Goal: Task Accomplishment & Management: Manage account settings

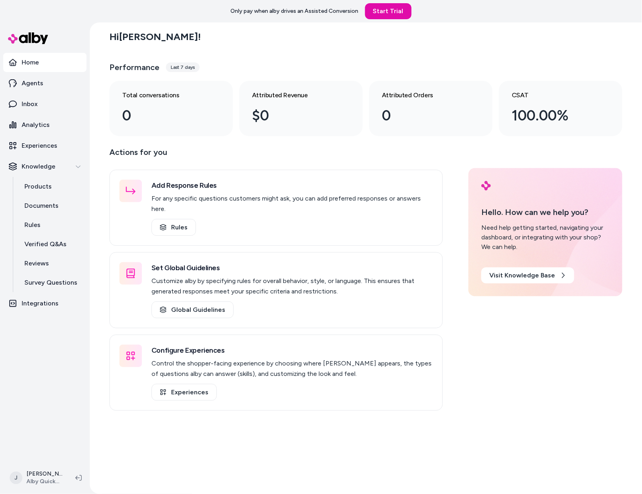
click at [214, 146] on p "Actions for you" at bounding box center [275, 155] width 333 height 19
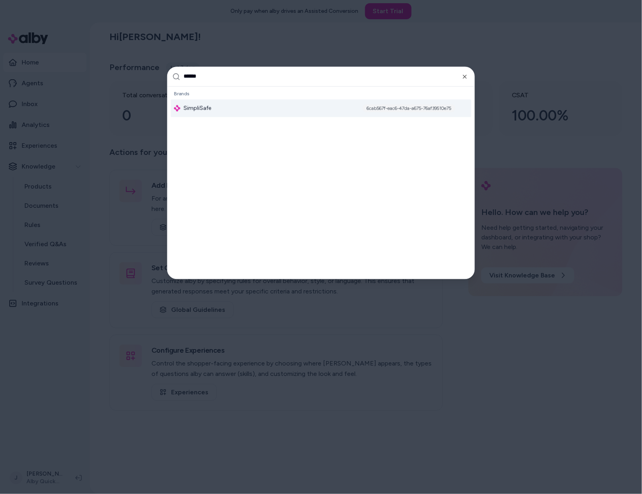
type input "******"
click at [202, 107] on span "SimpliSafe" at bounding box center [198, 108] width 28 height 8
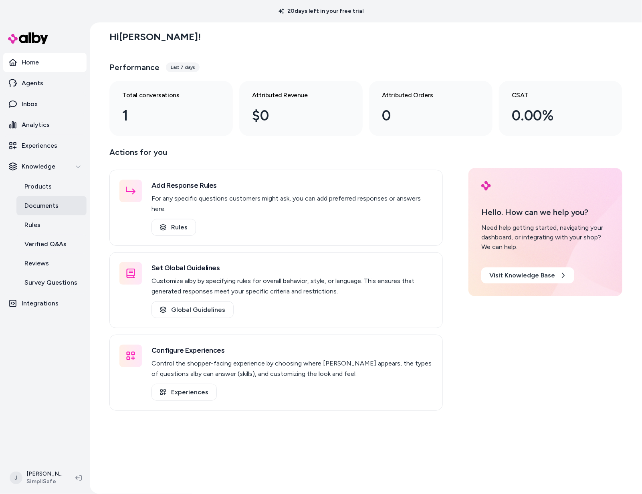
click at [47, 209] on p "Documents" at bounding box center [41, 206] width 34 height 10
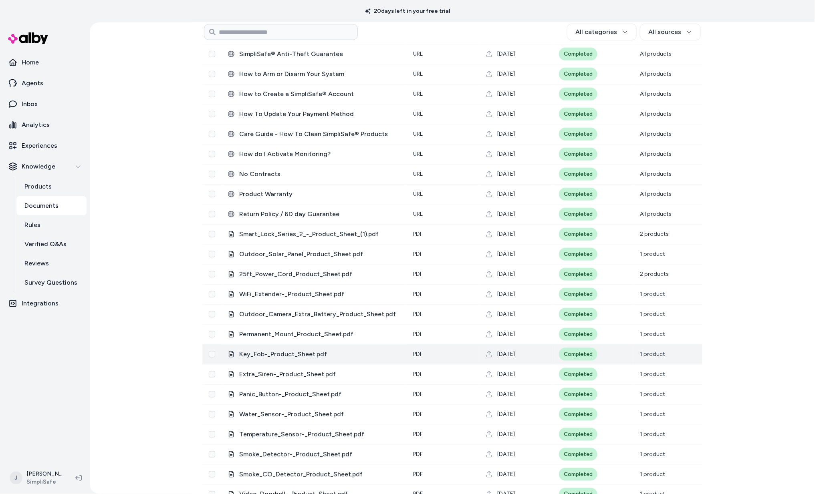
scroll to position [98, 0]
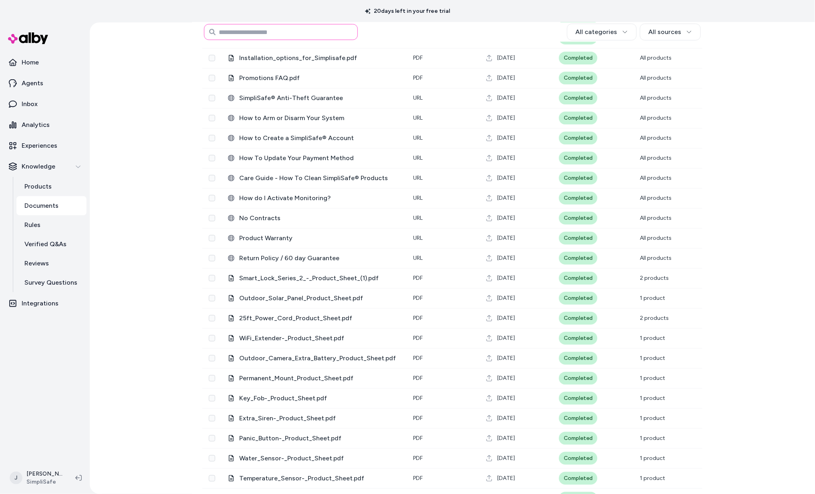
click at [288, 34] on input at bounding box center [281, 32] width 154 height 16
type input "*****"
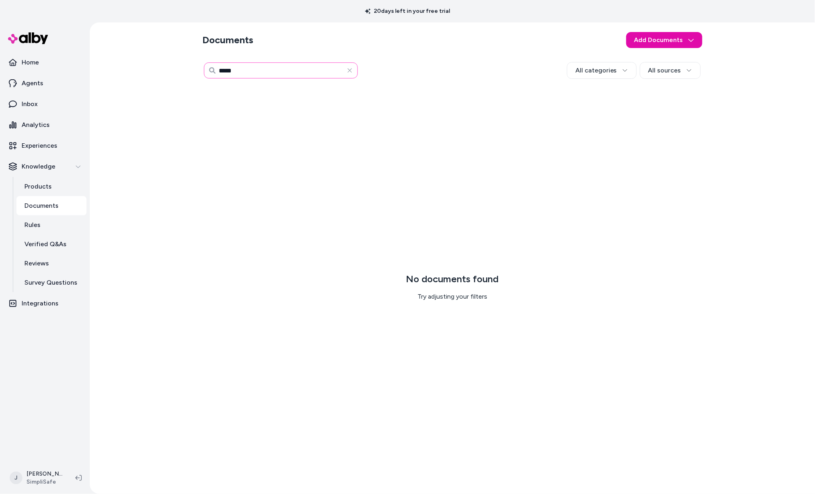
drag, startPoint x: 243, startPoint y: 68, endPoint x: 197, endPoint y: 65, distance: 46.2
click at [197, 65] on div "Documents Add Documents ***** All categories All sources 0 Selected Edit No doc…" at bounding box center [452, 258] width 513 height 472
type input "*****"
click at [348, 70] on icon "button" at bounding box center [350, 70] width 6 height 6
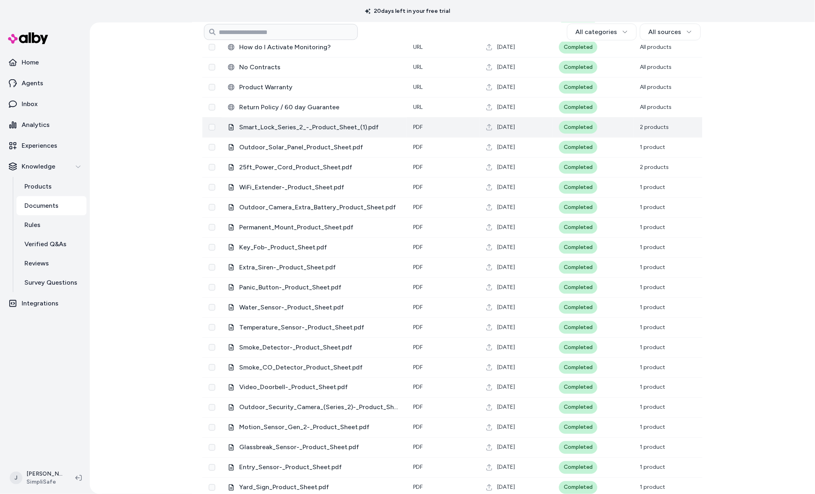
scroll to position [319, 0]
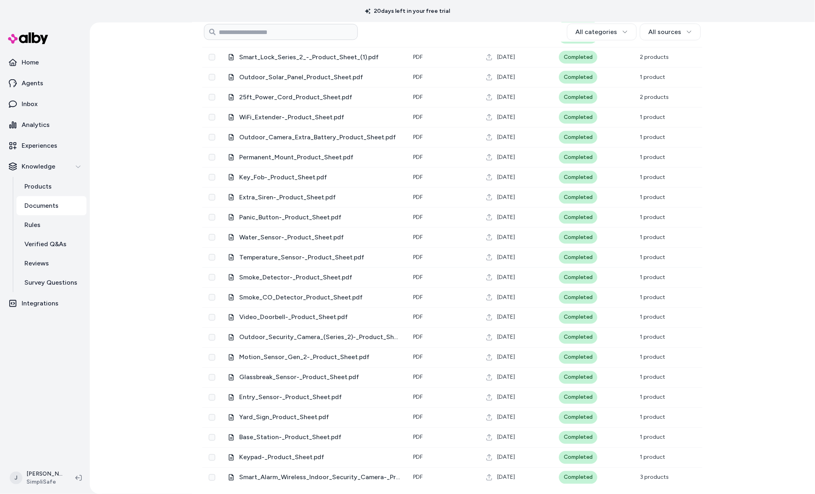
click at [153, 97] on div "Documents Add Documents All categories All sources 0 Selected Edit Name Type Up…" at bounding box center [452, 258] width 725 height 472
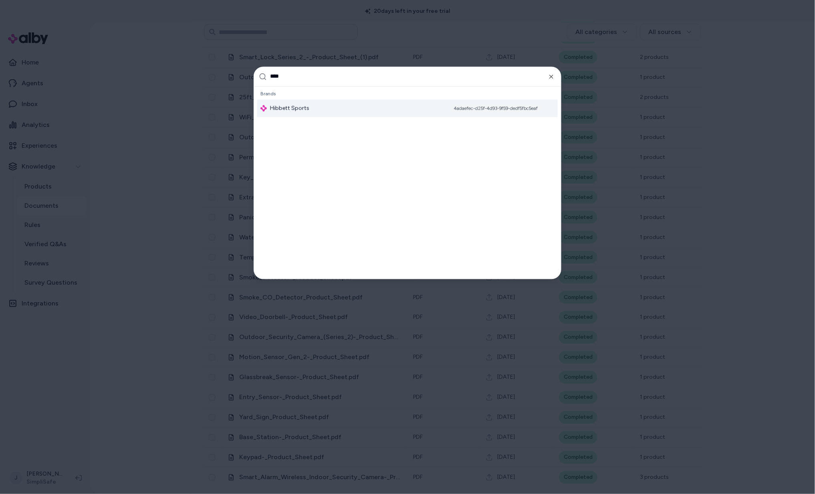
type input "****"
click at [323, 110] on div "Hibbett Sports 4adaefec-d25f-4d93-9f59-dedf5fbc5eaf" at bounding box center [407, 108] width 301 height 18
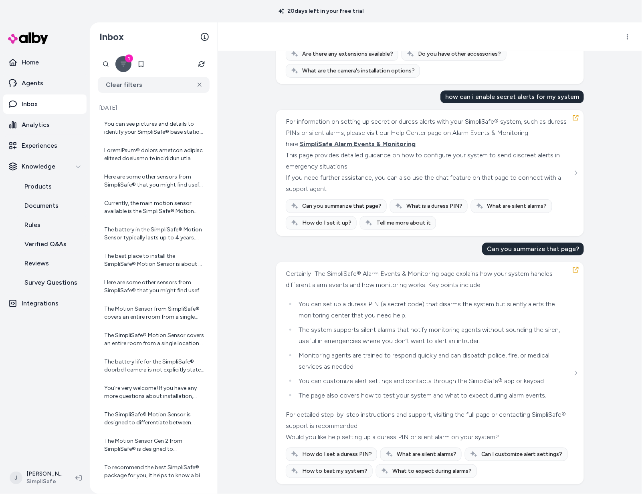
scroll to position [29422, 0]
click at [575, 176] on icon "See more" at bounding box center [576, 173] width 6 height 6
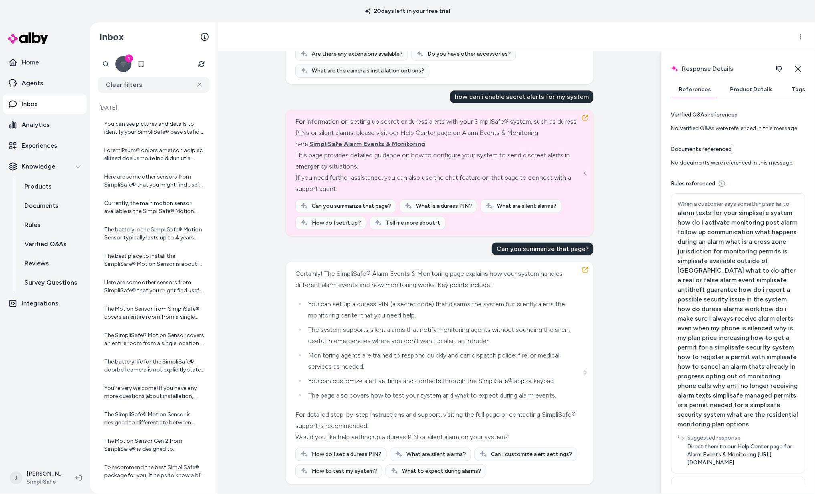
scroll to position [0, 0]
click at [620, 214] on div "Created from Chat at Oct 01, 2025 · 10:04 AM by Matt Sibley I am looking for a …" at bounding box center [439, 272] width 443 height 443
click at [586, 121] on icon "button" at bounding box center [585, 118] width 6 height 6
click at [586, 371] on icon "See more" at bounding box center [586, 374] width 6 height 6
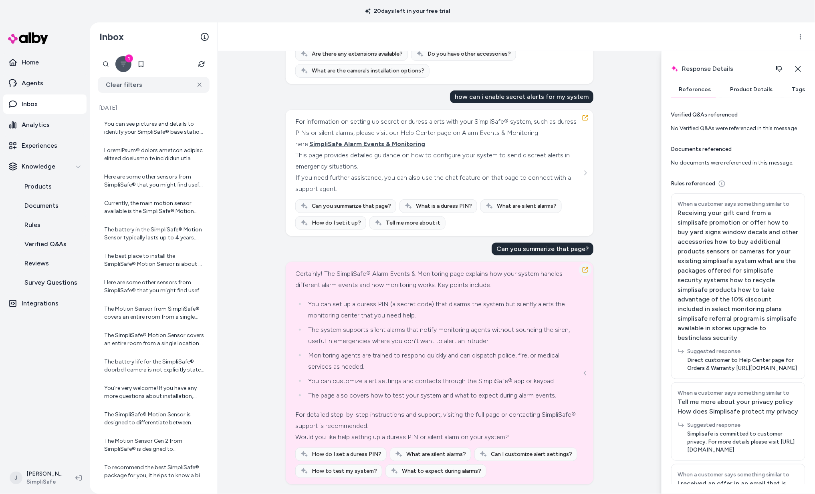
click at [581, 269] on button "button" at bounding box center [585, 270] width 13 height 13
click at [587, 268] on icon "button" at bounding box center [585, 270] width 6 height 6
click at [587, 375] on icon "See more" at bounding box center [586, 374] width 6 height 6
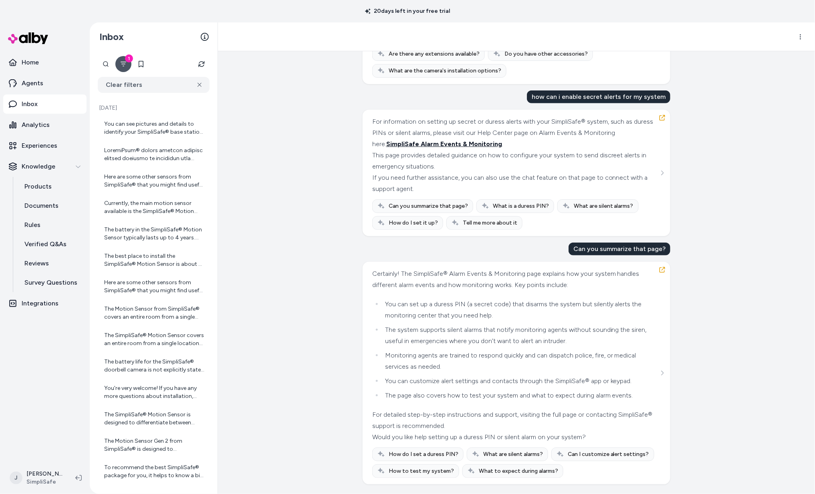
click at [428, 144] on span "SimpliSafe Alarm Events & Monitoring" at bounding box center [444, 144] width 116 height 8
click at [641, 373] on icon "See more" at bounding box center [663, 374] width 6 height 6
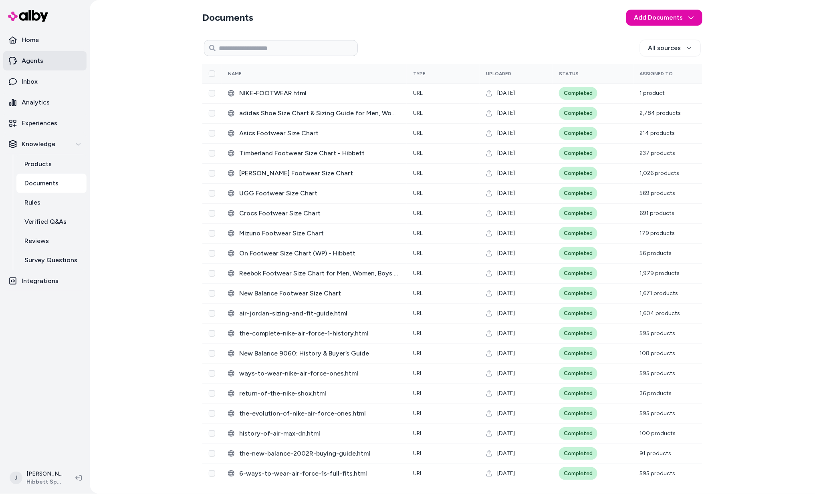
click at [38, 61] on p "Agents" at bounding box center [33, 61] width 22 height 10
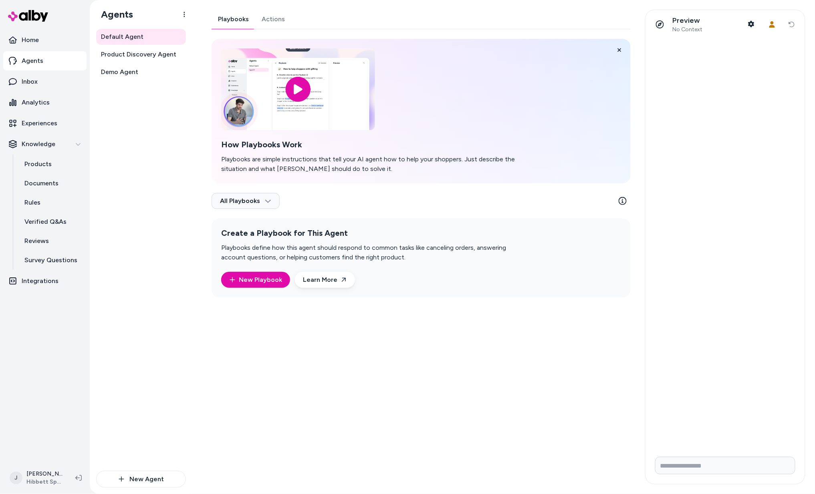
click at [258, 21] on link "Actions" at bounding box center [273, 19] width 36 height 19
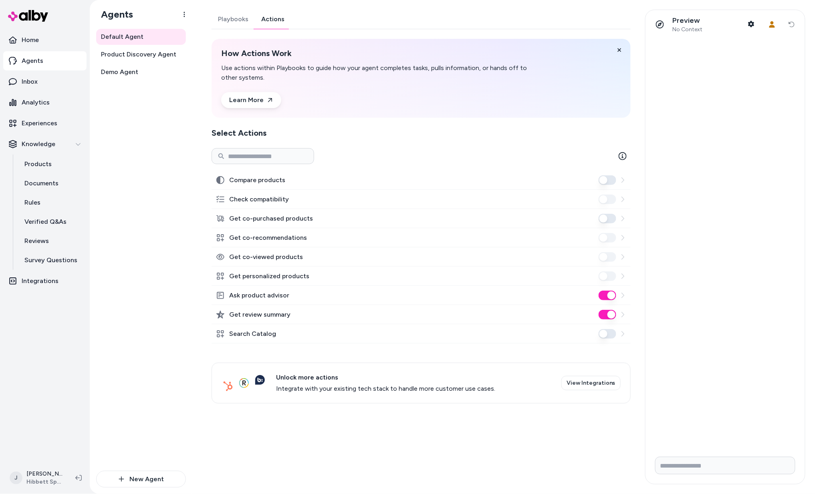
click at [604, 181] on button "Compare products" at bounding box center [608, 180] width 18 height 10
click at [610, 299] on button "Ask product advisor" at bounding box center [608, 296] width 18 height 10
click at [607, 334] on button "Search Catalog" at bounding box center [608, 334] width 18 height 10
click at [605, 218] on button "Get co-purchased products" at bounding box center [608, 219] width 18 height 10
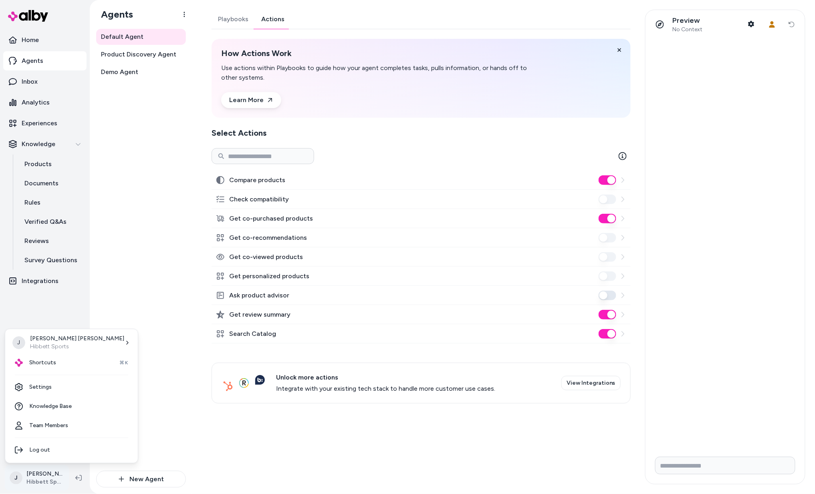
click at [44, 475] on html "Home Agents Inbox Analytics Experiences Knowledge Products Documents Rules Veri…" at bounding box center [407, 247] width 815 height 494
click at [60, 389] on link "Settings" at bounding box center [71, 387] width 126 height 19
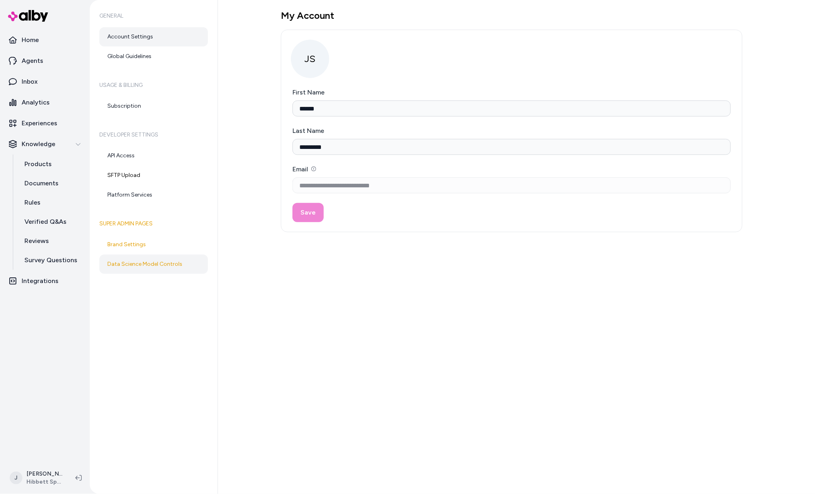
click at [142, 266] on link "Data Science Model Controls" at bounding box center [153, 264] width 109 height 19
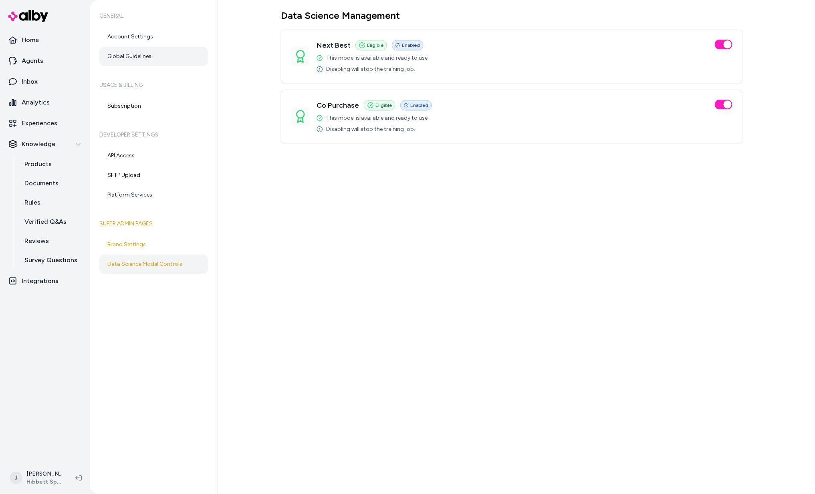
drag, startPoint x: 33, startPoint y: 61, endPoint x: 135, endPoint y: 58, distance: 101.4
click at [34, 61] on p "Agents" at bounding box center [33, 61] width 22 height 10
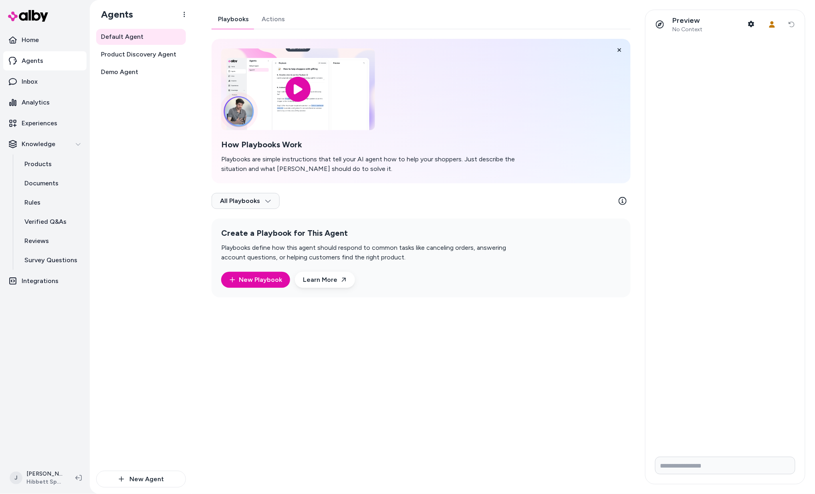
click at [268, 20] on link "Actions" at bounding box center [273, 19] width 36 height 19
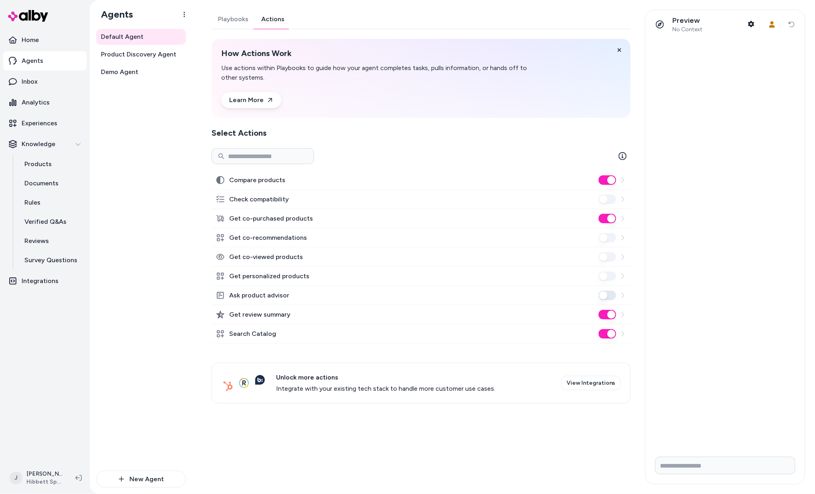
drag, startPoint x: 137, startPoint y: 238, endPoint x: 142, endPoint y: 234, distance: 6.0
click at [139, 236] on div "Default Agent Product Discovery Agent Demo Agent" at bounding box center [141, 250] width 90 height 442
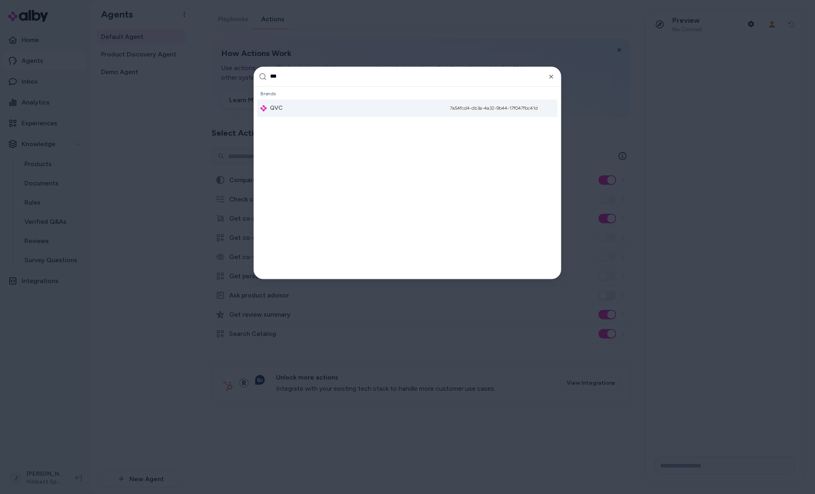
type input "***"
click at [318, 110] on div "QVC 7a54fcd4-db3a-4a32-9b44-17f047fbc41d" at bounding box center [407, 108] width 301 height 18
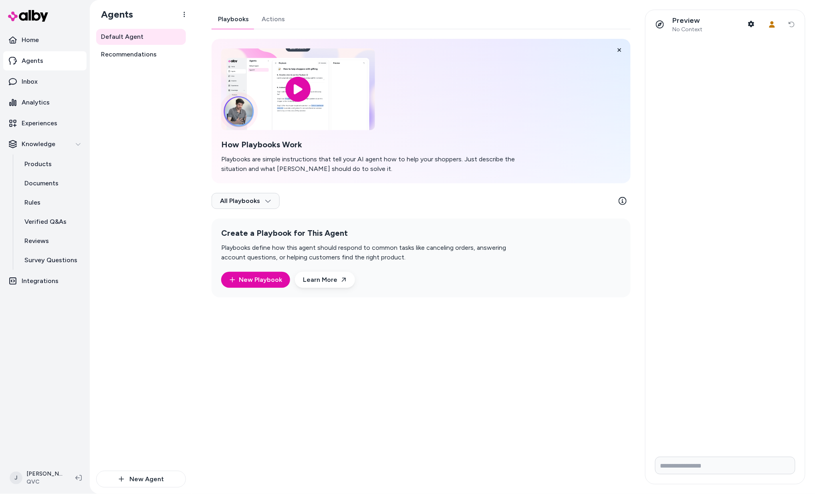
drag, startPoint x: 127, startPoint y: 277, endPoint x: 45, endPoint y: 395, distance: 143.4
click at [112, 297] on div "Default Agent Recommendations" at bounding box center [141, 250] width 90 height 442
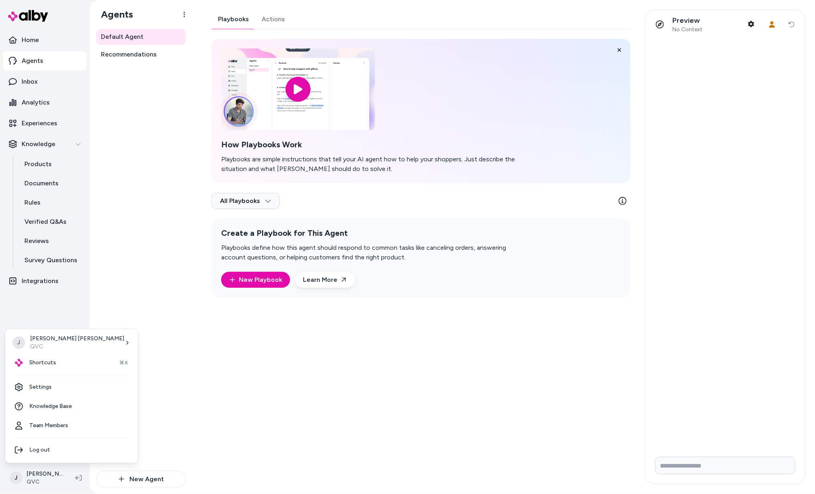
click at [39, 473] on html "Home Agents Inbox Analytics Experiences Knowledge Products Documents Rules Veri…" at bounding box center [407, 247] width 815 height 494
click at [49, 385] on link "Settings" at bounding box center [71, 387] width 126 height 19
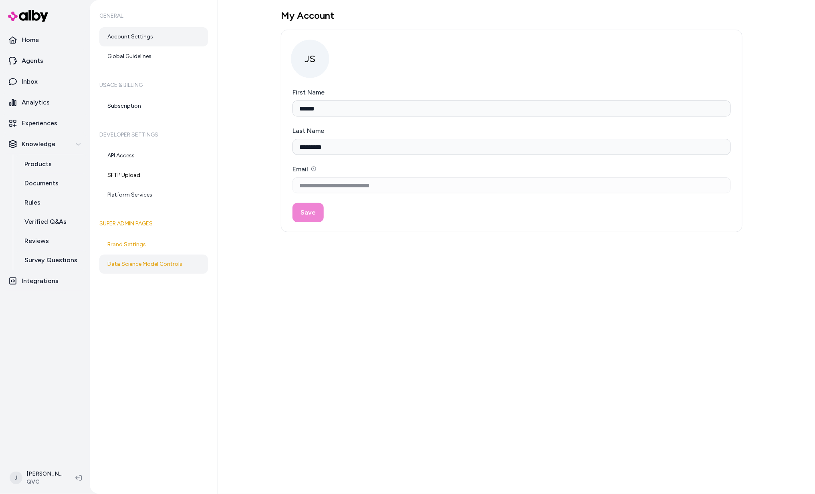
click at [141, 256] on link "Data Science Model Controls" at bounding box center [153, 264] width 109 height 19
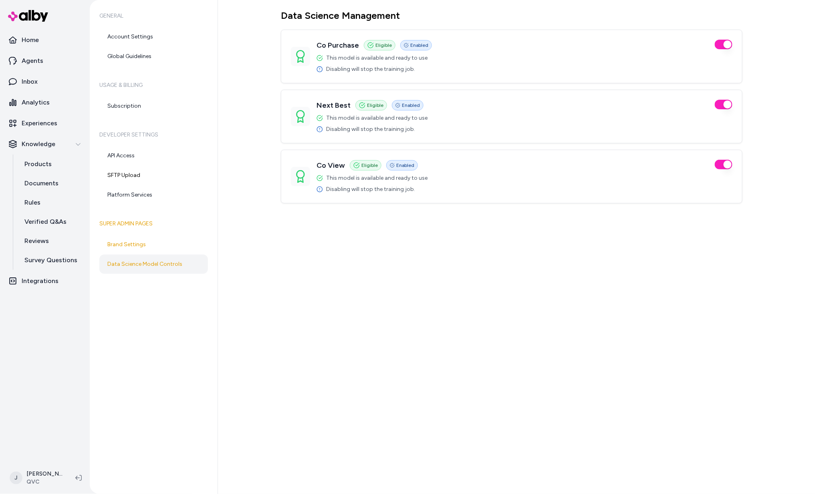
click at [436, 303] on div "Data Science Management Co Purchase Eligible Enabled This model is available an…" at bounding box center [516, 247] width 597 height 494
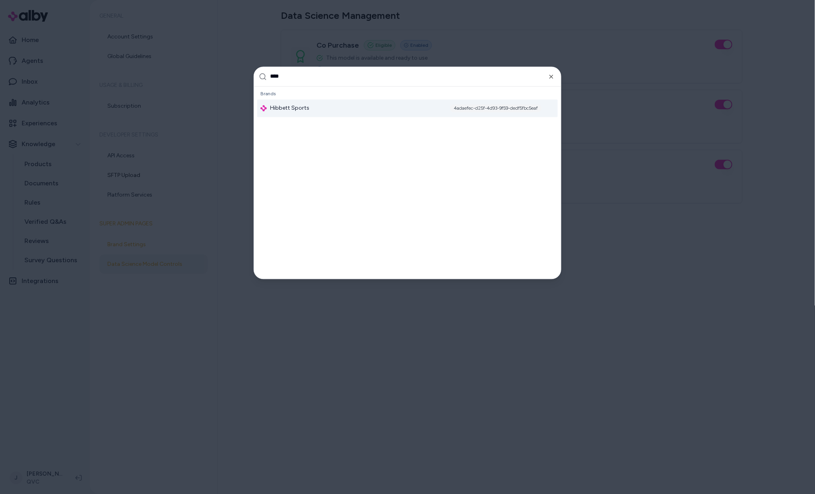
type input "****"
click at [269, 101] on div "Hibbett Sports 4adaefec-d25f-4d93-9f59-dedf5fbc5eaf" at bounding box center [407, 108] width 301 height 18
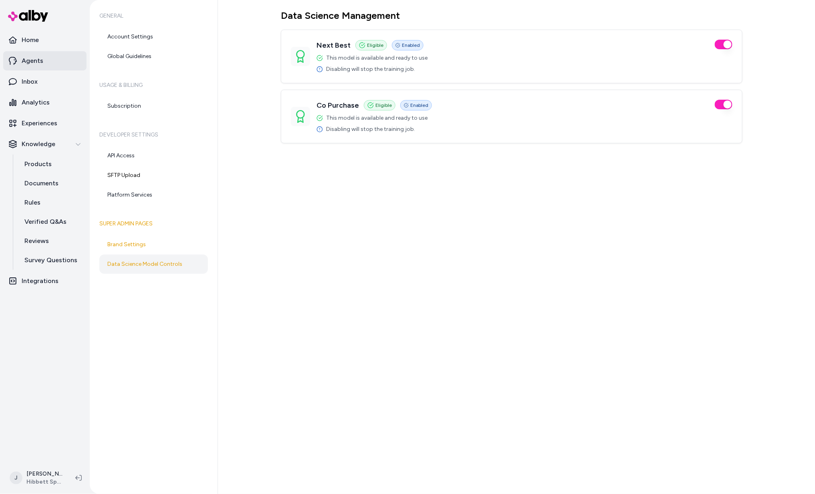
click at [39, 61] on p "Agents" at bounding box center [33, 61] width 22 height 10
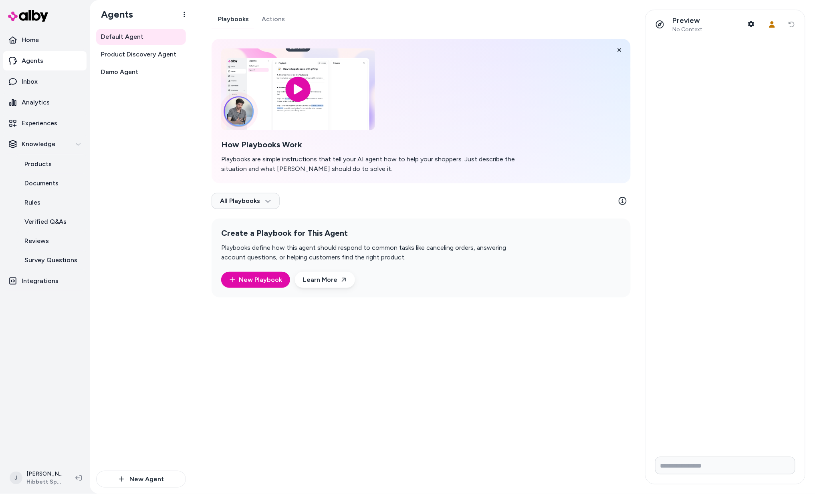
click at [265, 15] on link "Actions" at bounding box center [273, 19] width 36 height 19
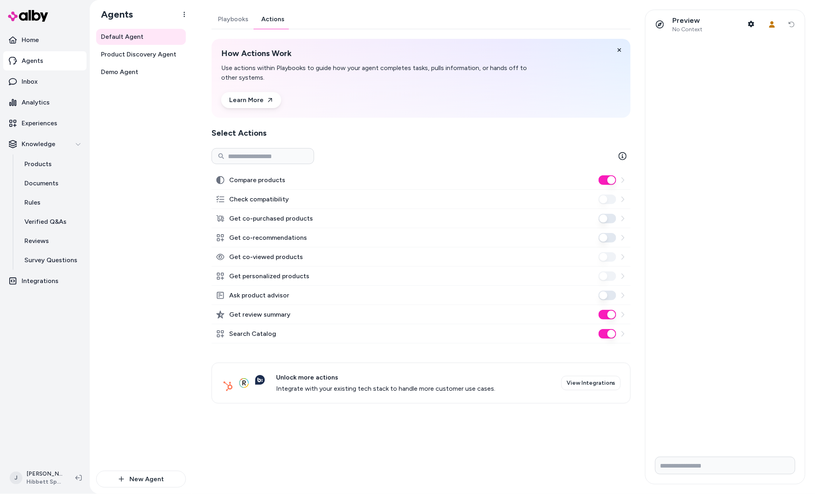
click at [609, 239] on button "Get co-recommendations" at bounding box center [608, 238] width 18 height 10
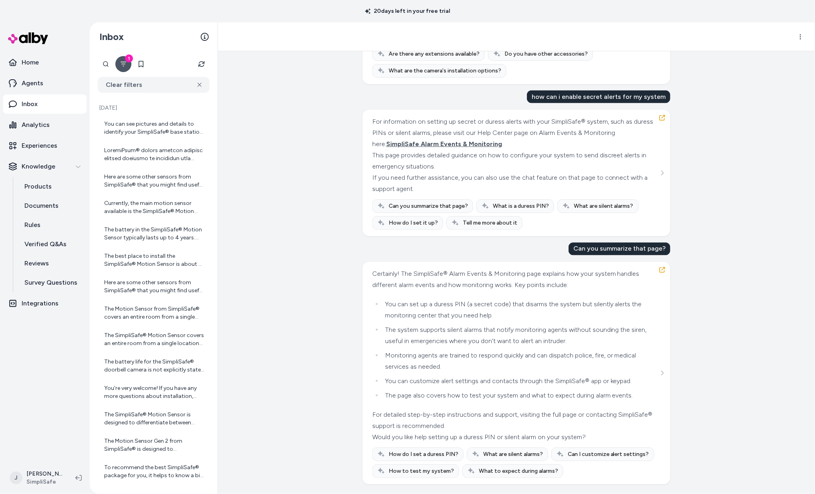
scroll to position [29542, 0]
click at [468, 143] on span "SimpliSafe Alarm Events & Monitoring" at bounding box center [444, 144] width 116 height 8
click at [40, 207] on p "Documents" at bounding box center [41, 206] width 34 height 10
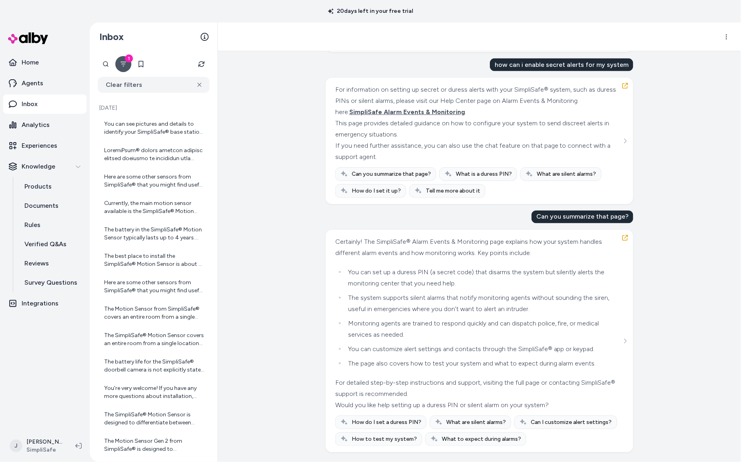
scroll to position [29565, 0]
click at [257, 171] on div "Created from Chat at [DATE] · 10:04 AM by [PERSON_NAME] I am looking for a pack…" at bounding box center [479, 256] width 523 height 411
